Goal: Navigation & Orientation: Find specific page/section

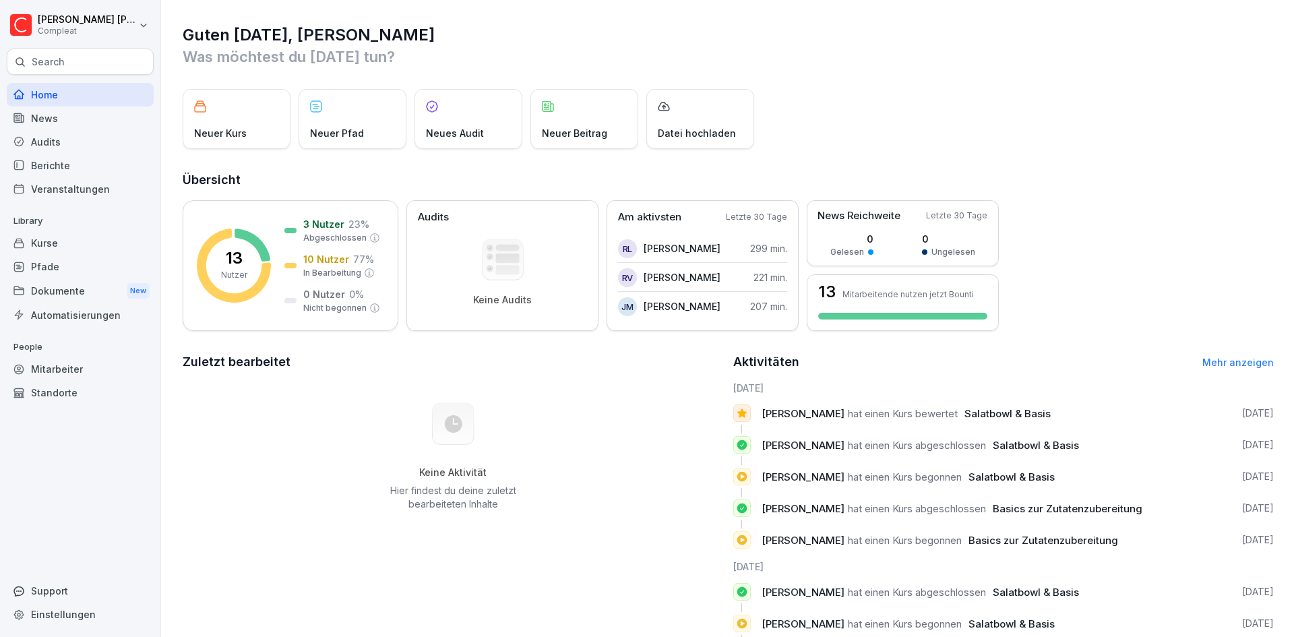
click at [45, 364] on div "Mitarbeiter" at bounding box center [80, 369] width 147 height 24
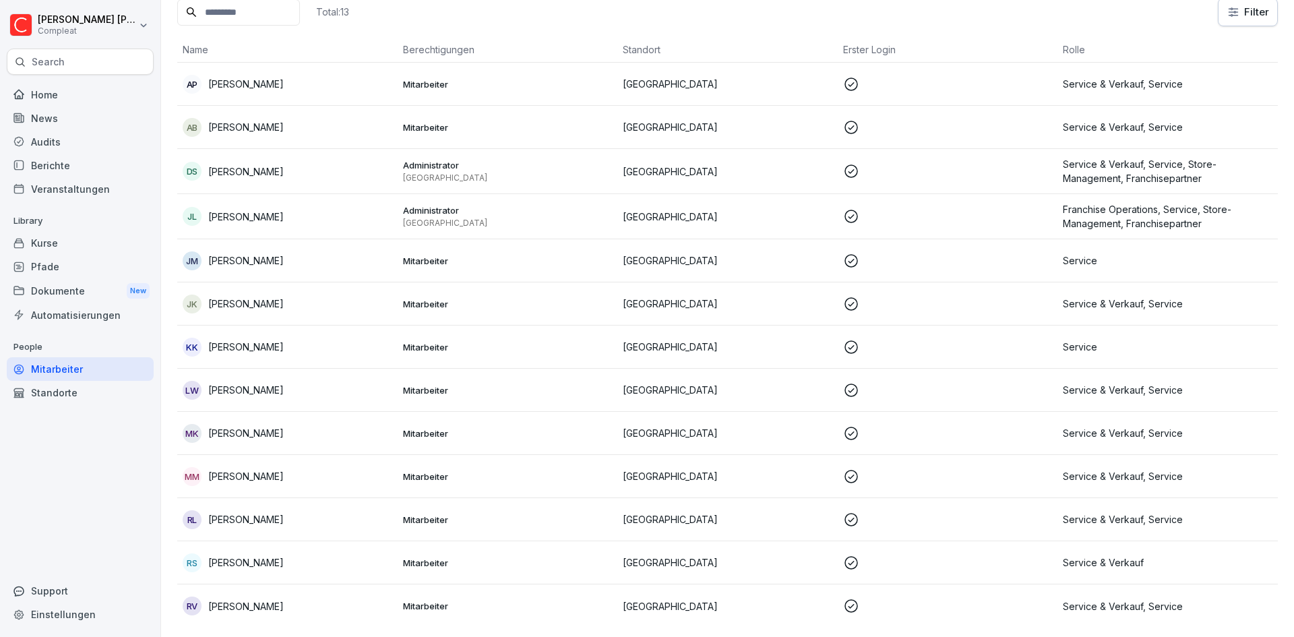
scroll to position [101, 0]
click at [42, 244] on div "Kurse" at bounding box center [80, 243] width 147 height 24
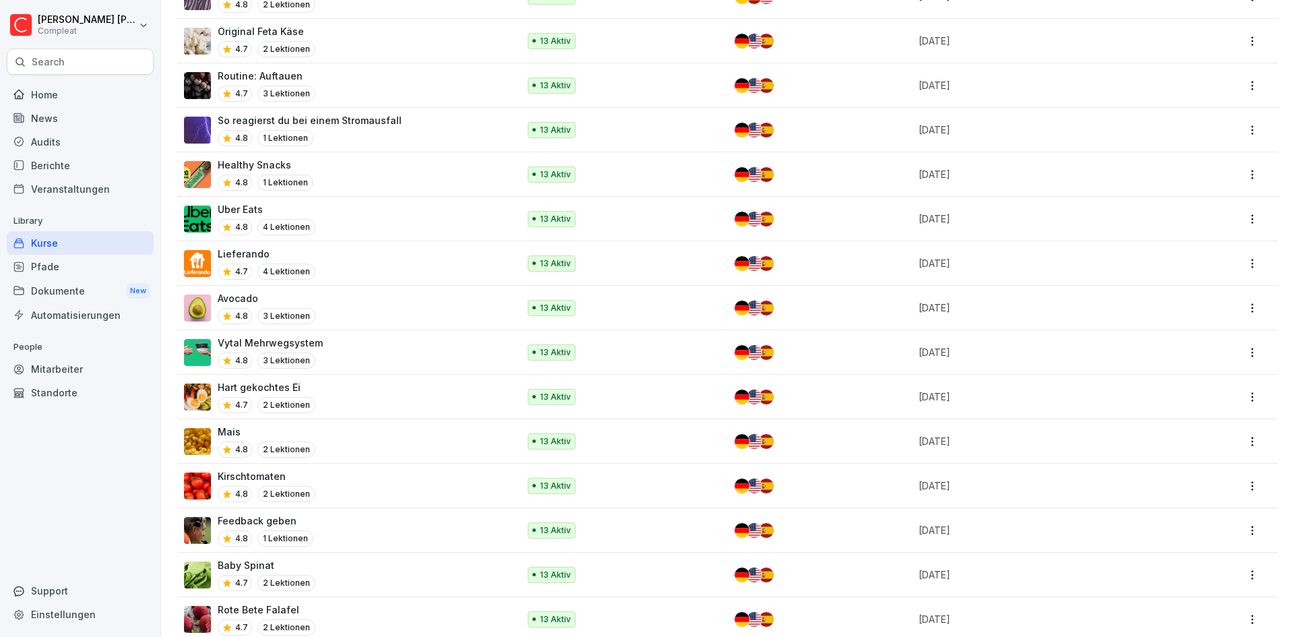
scroll to position [1572, 0]
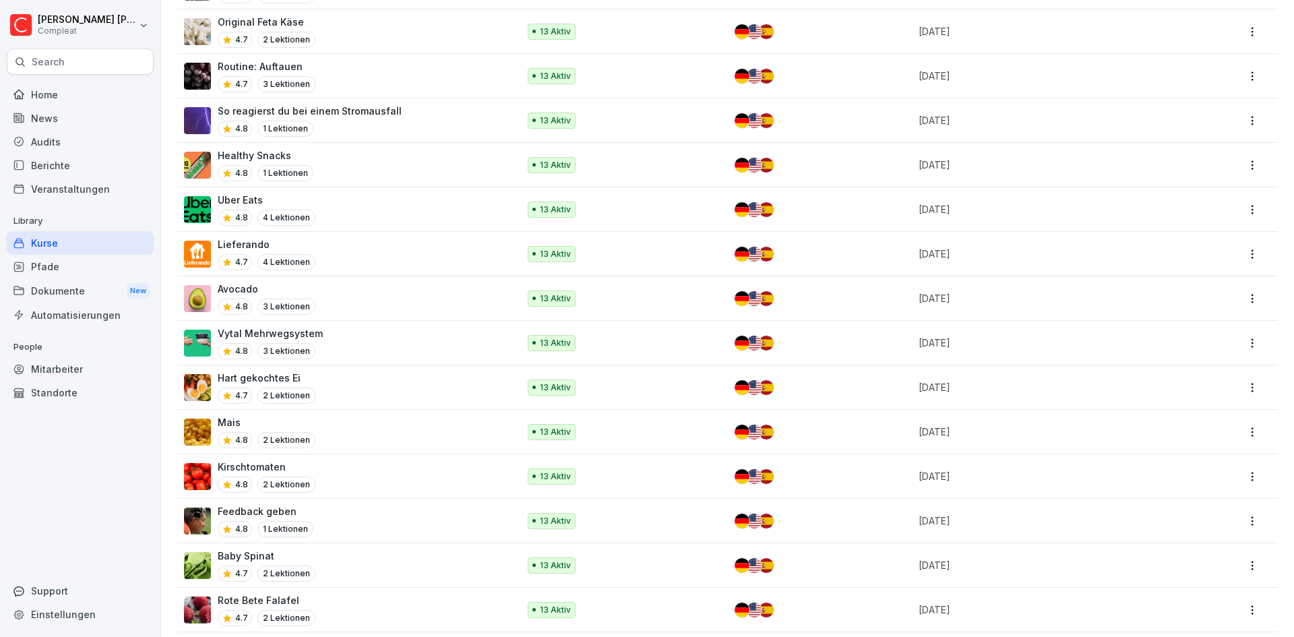
click at [51, 160] on div "Berichte" at bounding box center [80, 166] width 147 height 24
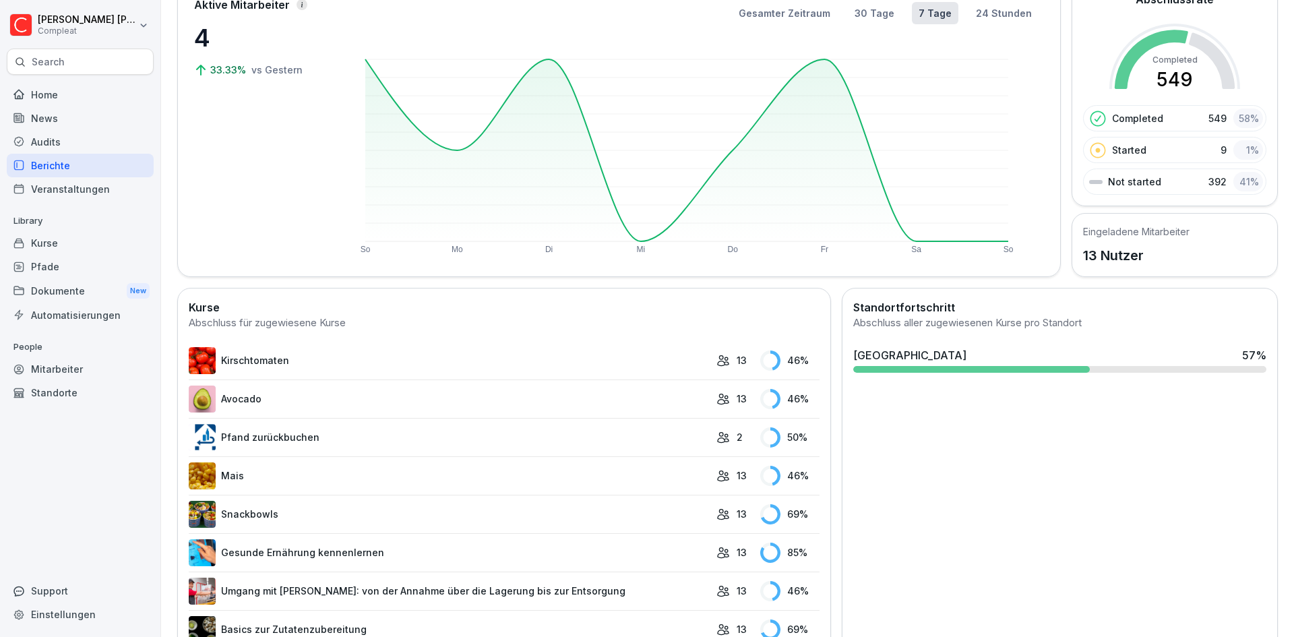
scroll to position [83, 0]
